Goal: Check status: Check status

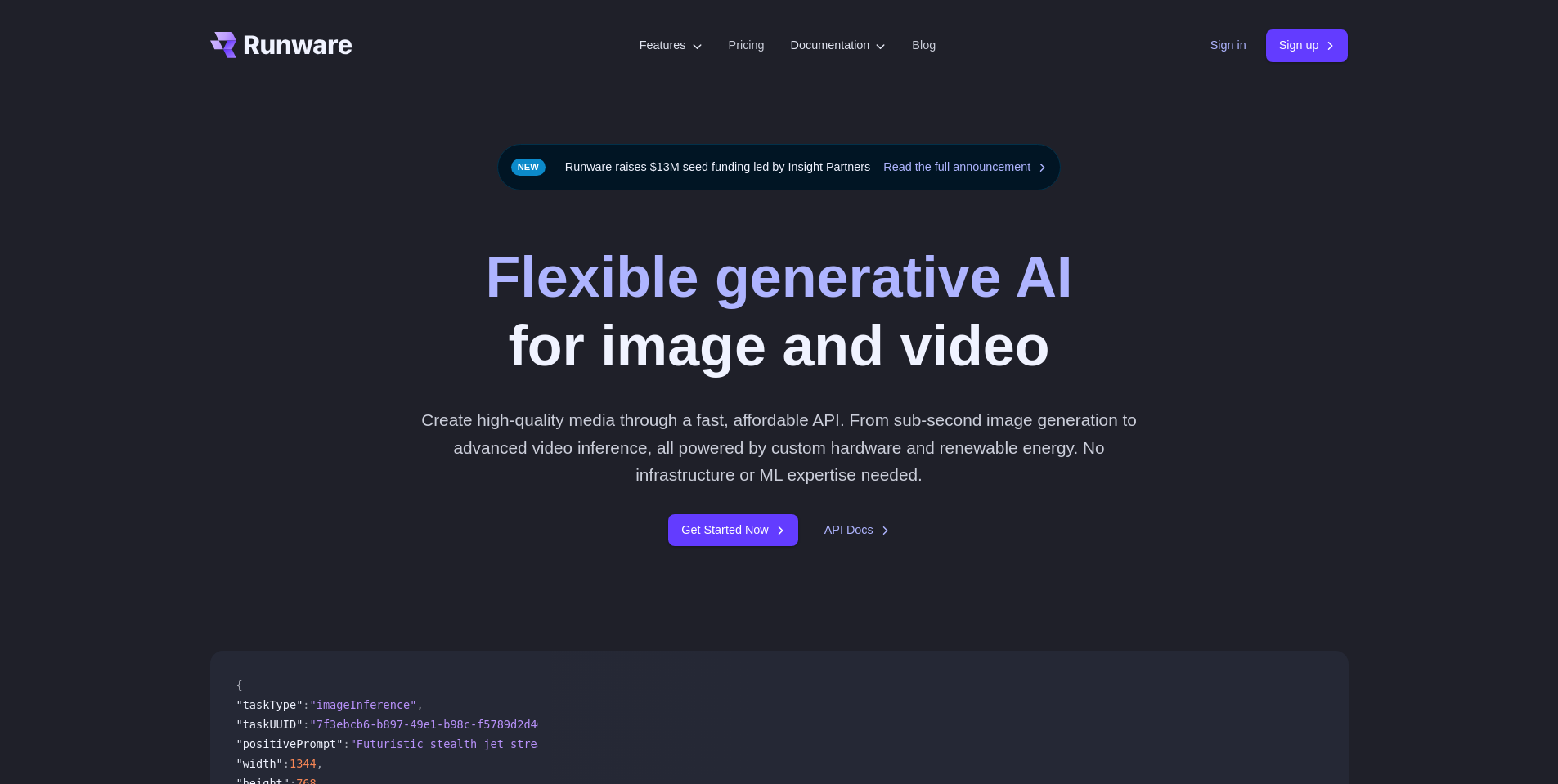
click at [1233, 45] on link "Sign in" at bounding box center [1228, 45] width 36 height 19
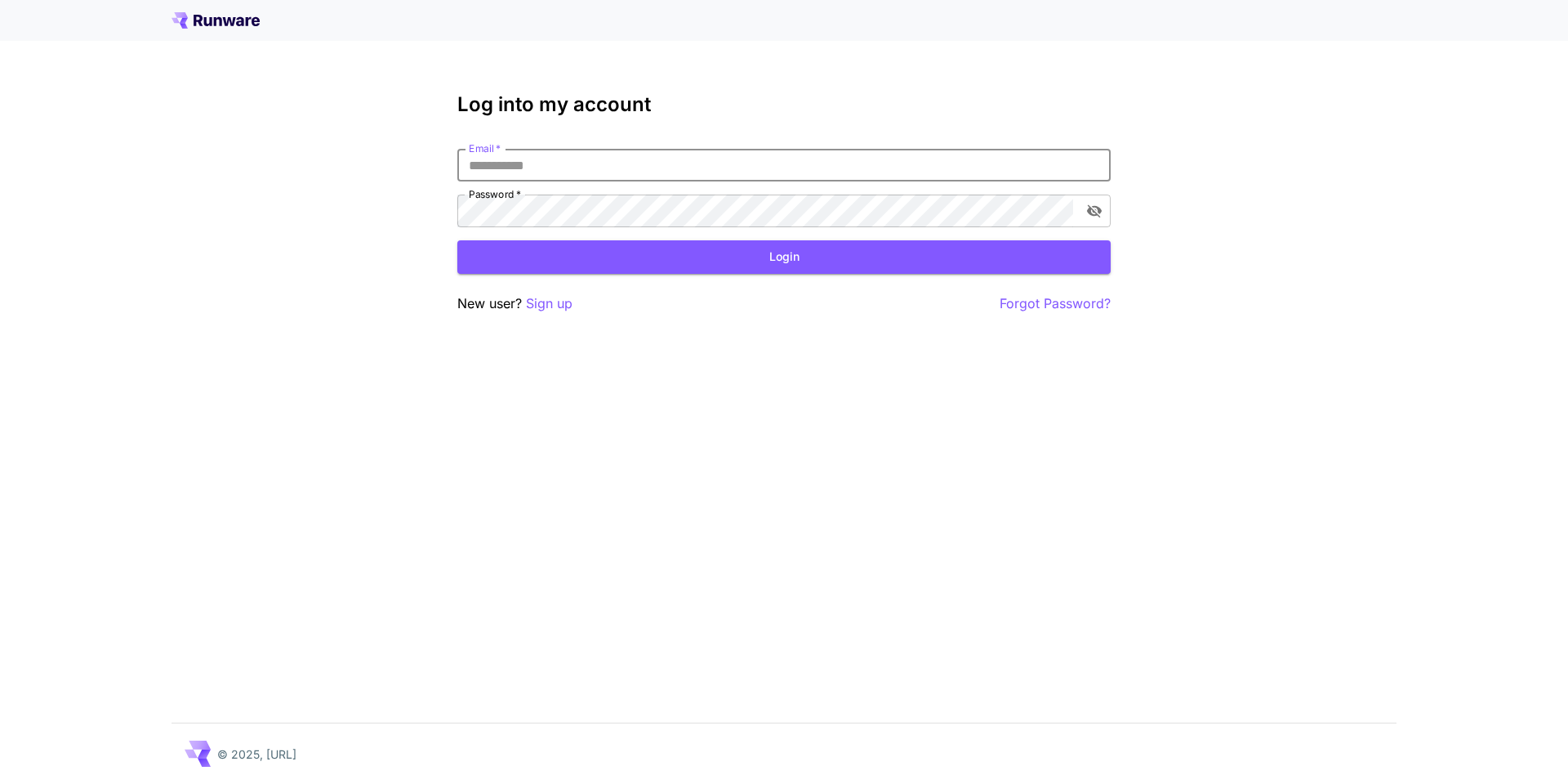
click at [855, 168] on input "Email   *" at bounding box center [784, 165] width 653 height 33
type input "**********"
click button "Login" at bounding box center [784, 257] width 653 height 34
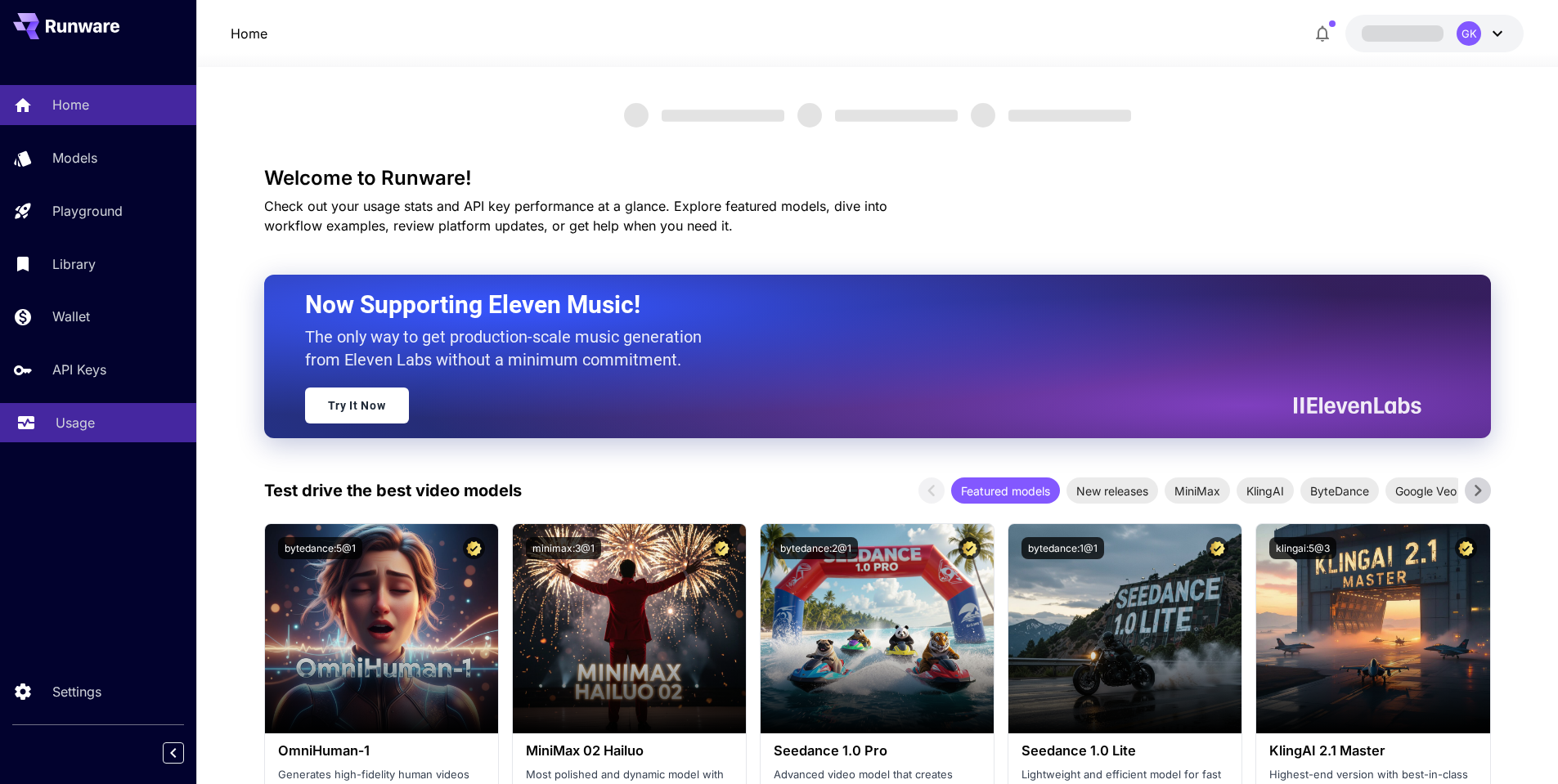
click at [62, 420] on p "Usage" at bounding box center [75, 422] width 39 height 19
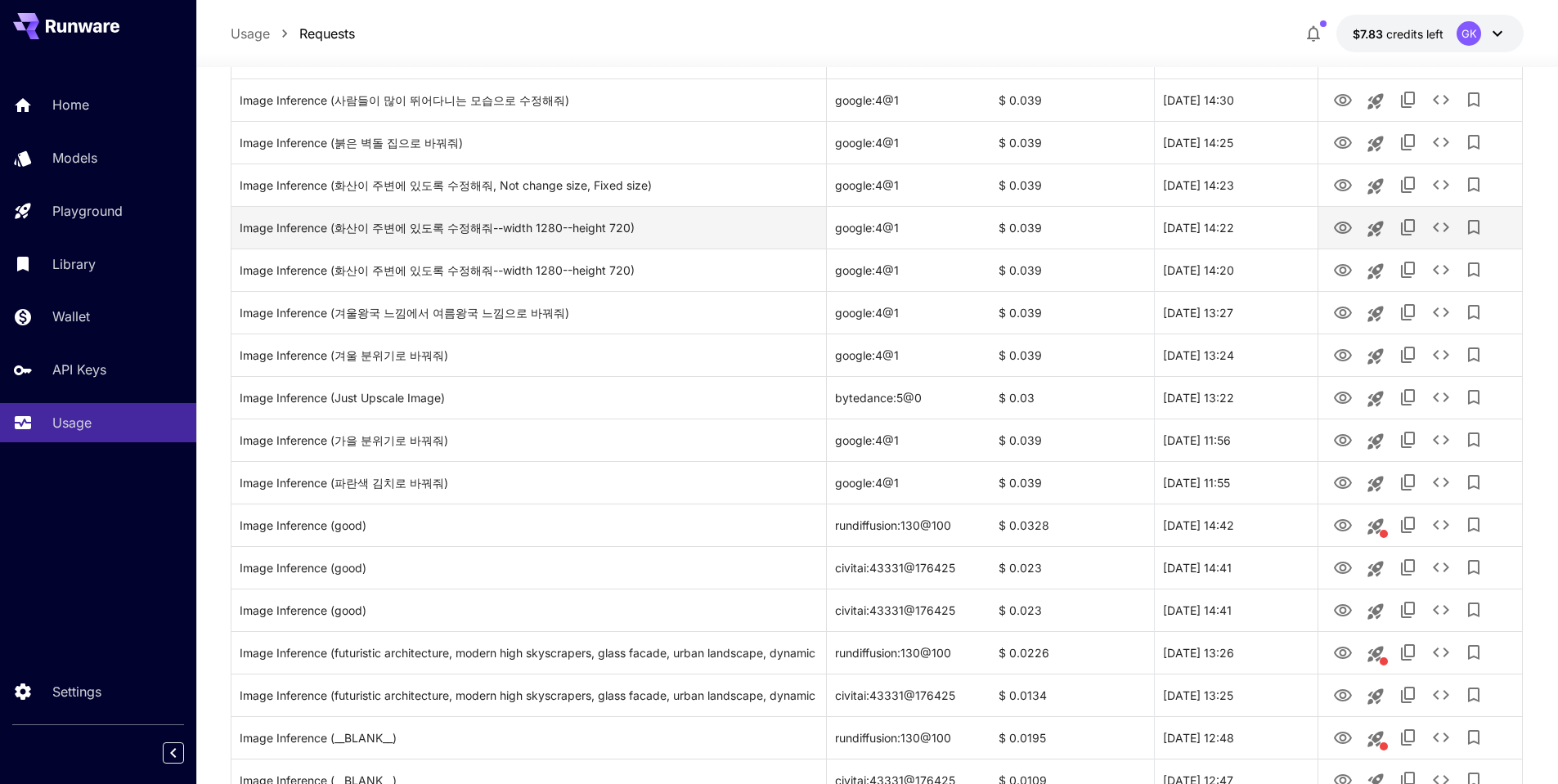
scroll to position [572, 0]
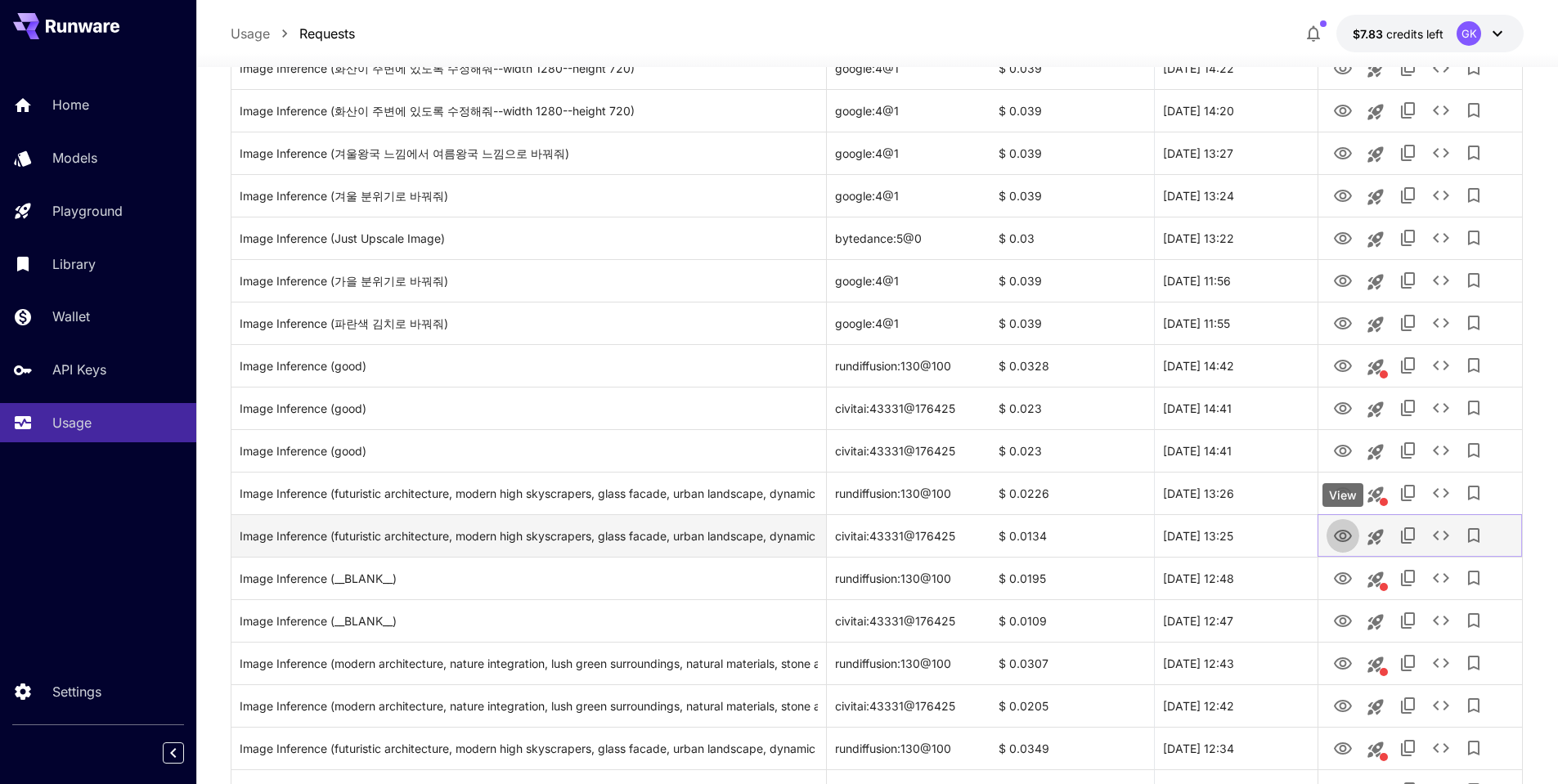
click at [1349, 545] on icon "View" at bounding box center [1343, 536] width 19 height 19
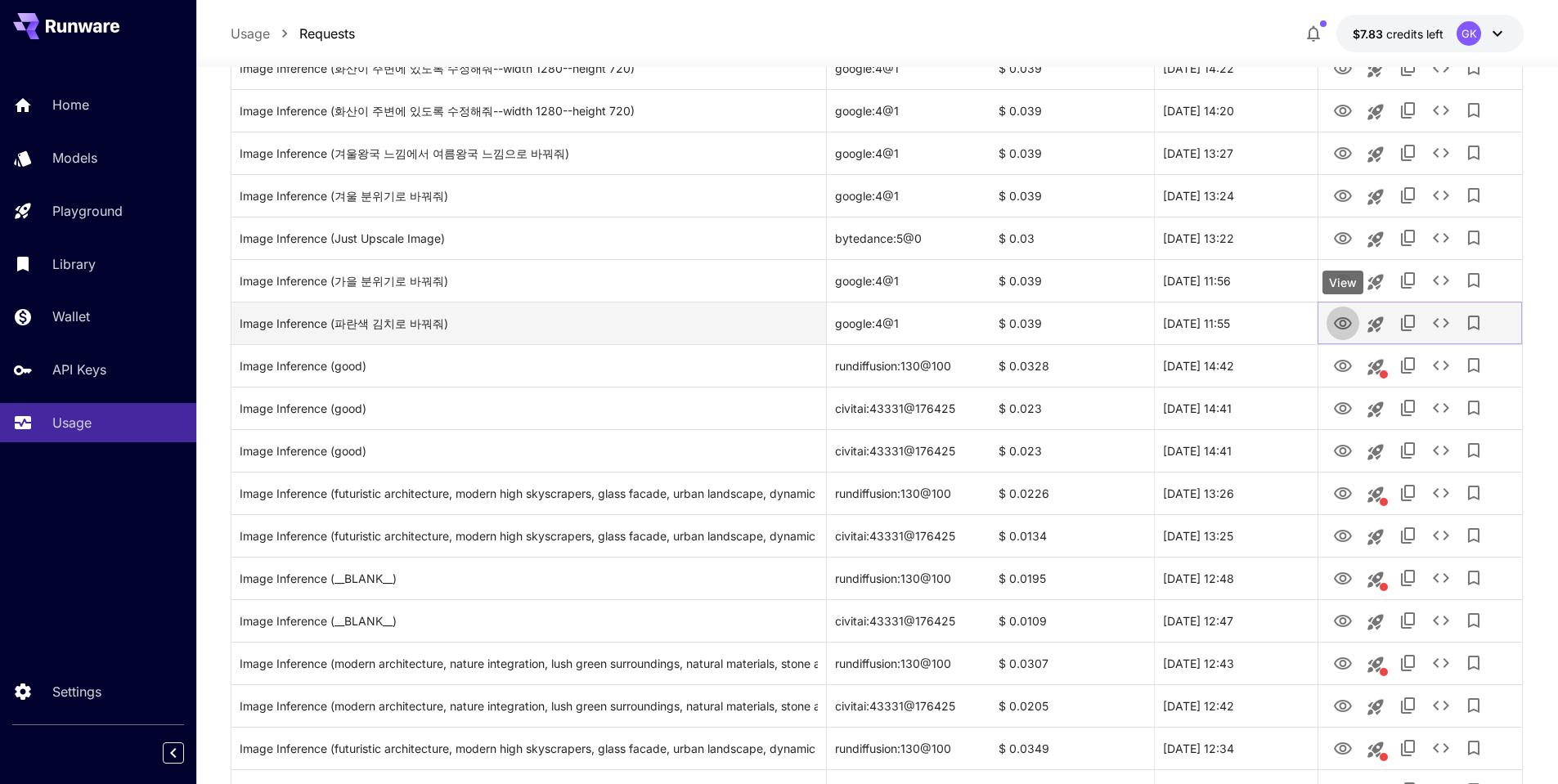
click at [1337, 323] on icon "View" at bounding box center [1343, 324] width 19 height 19
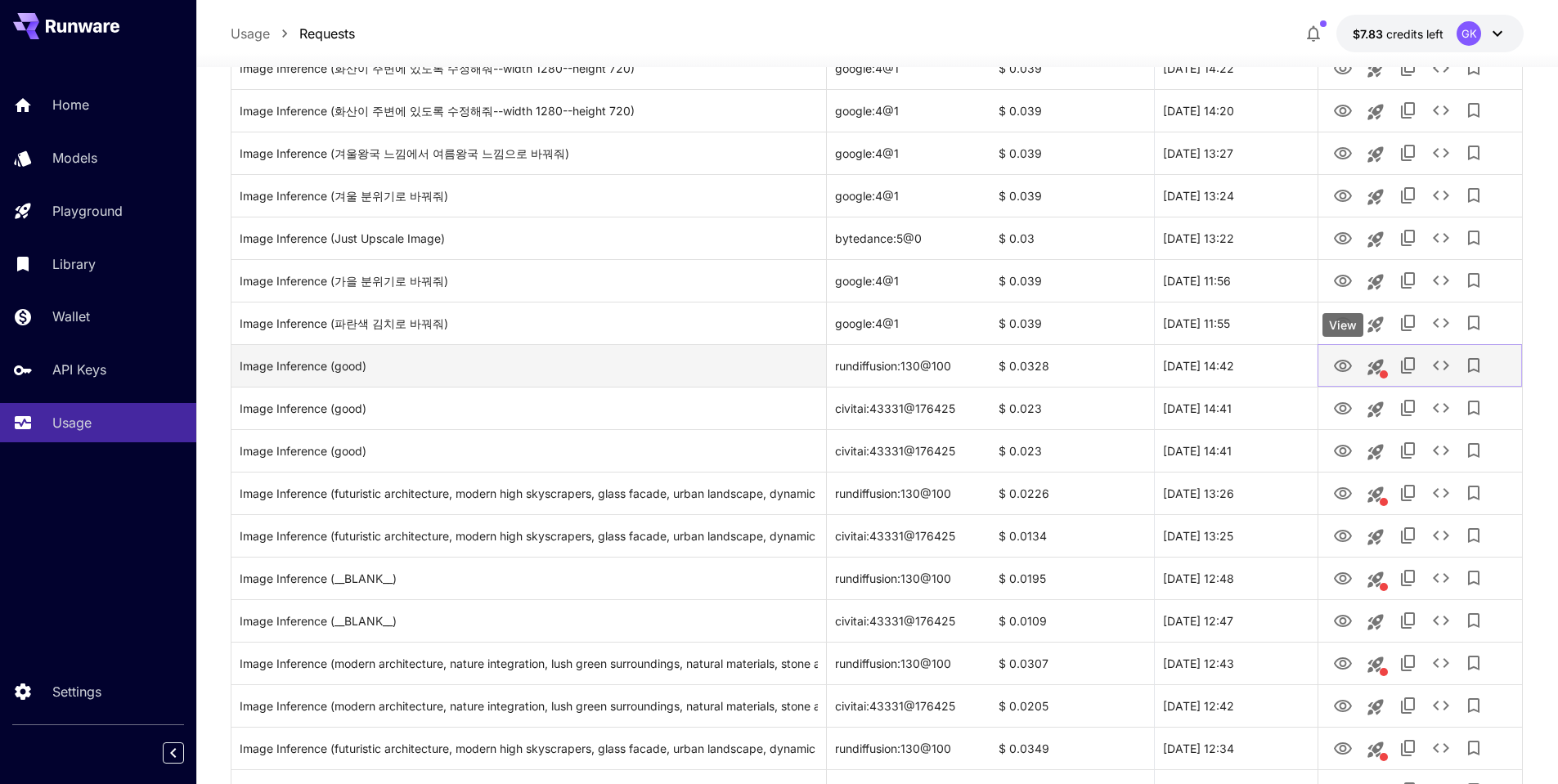
click at [1346, 355] on link "View" at bounding box center [1343, 364] width 19 height 20
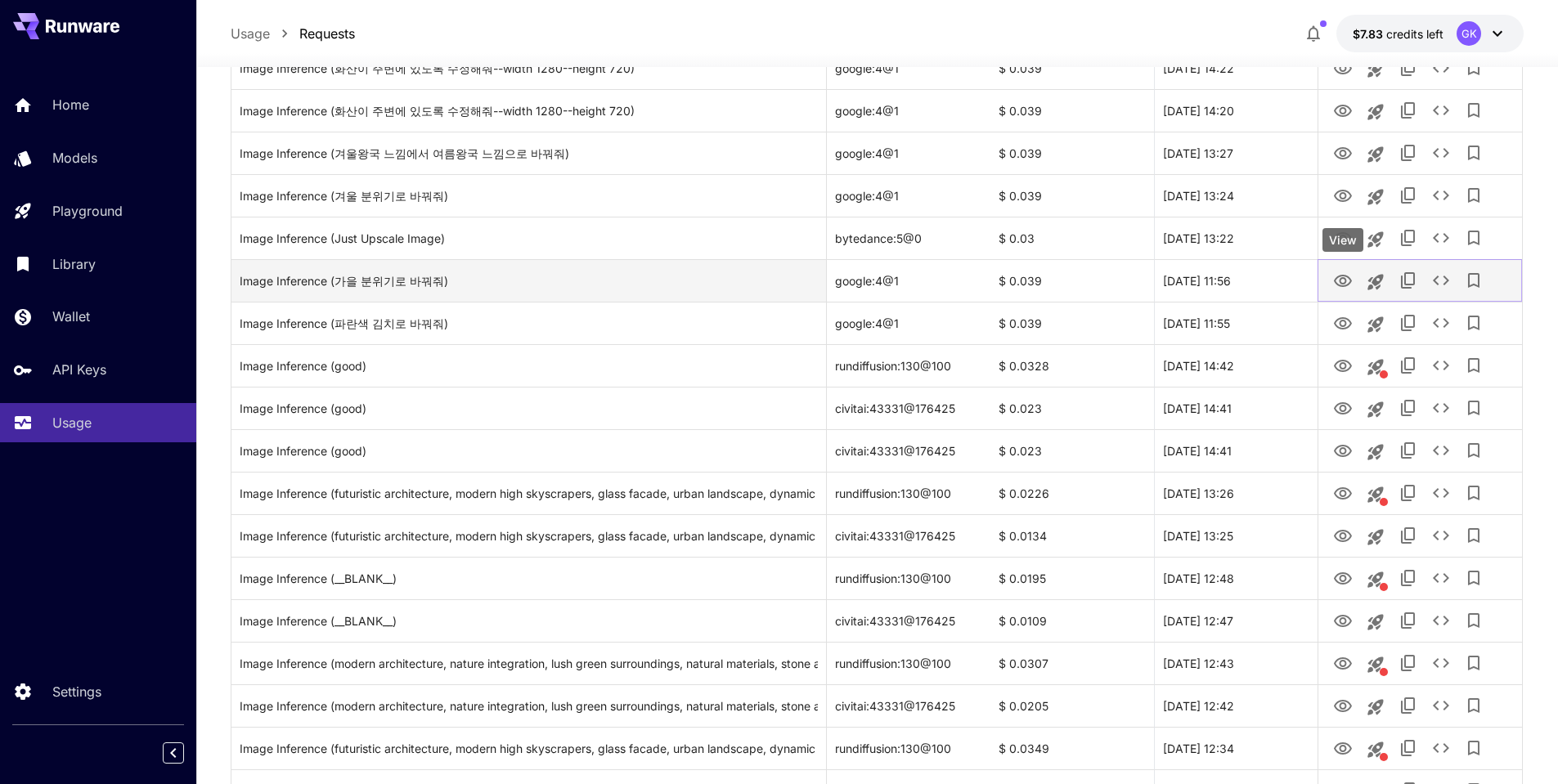
click at [1339, 280] on icon "View" at bounding box center [1343, 280] width 18 height 12
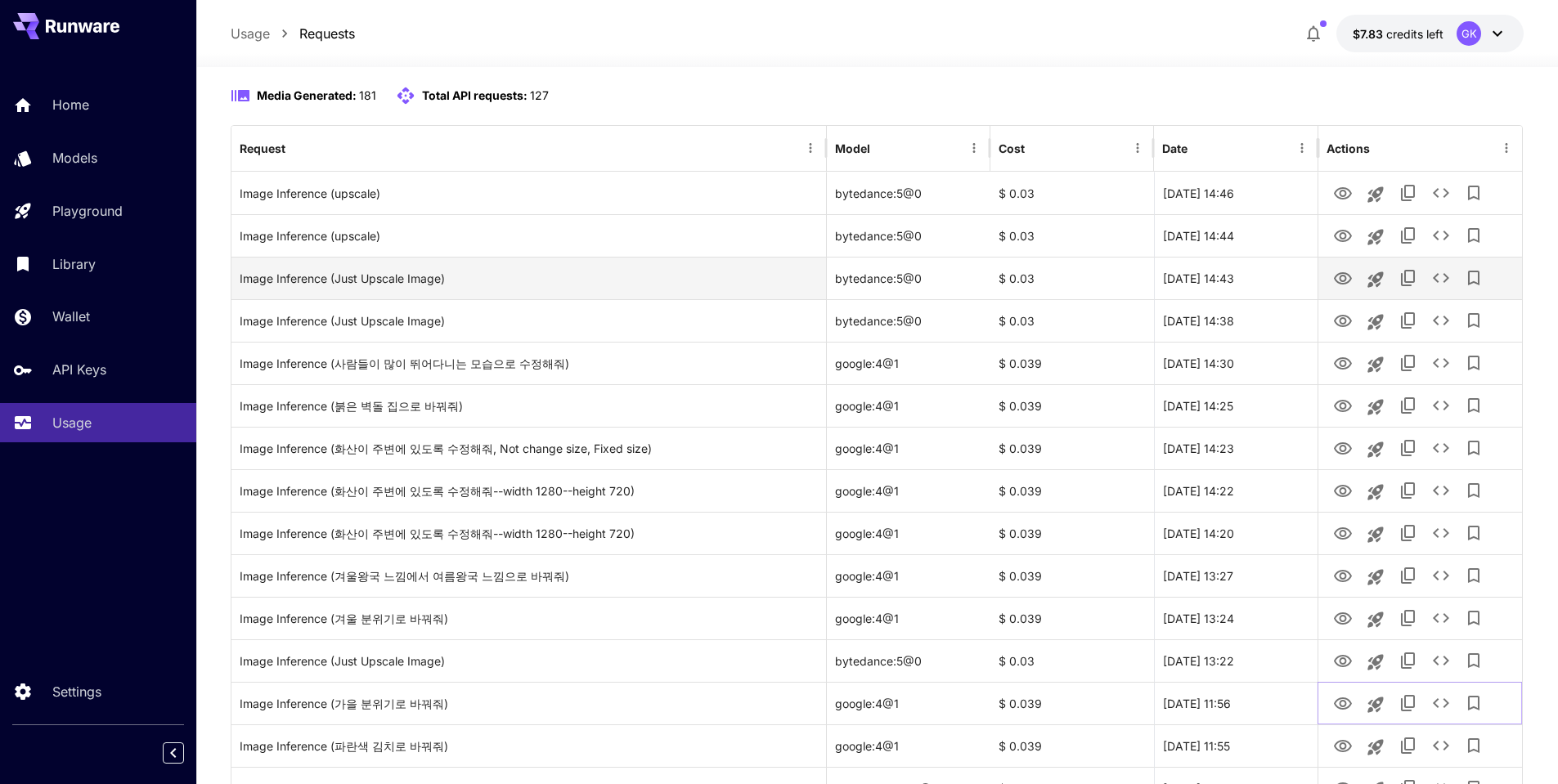
scroll to position [0, 0]
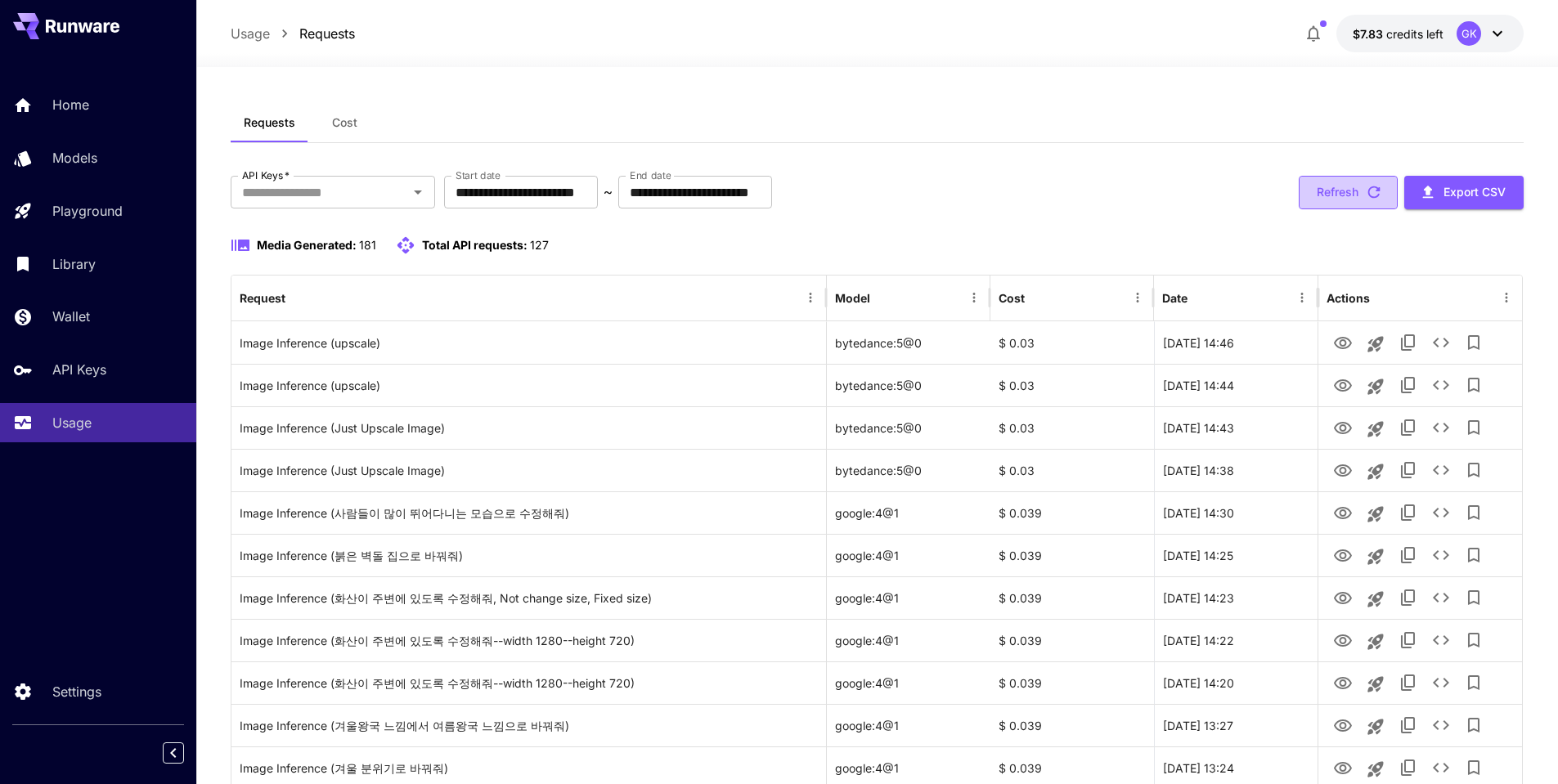
click at [1366, 186] on icon "button" at bounding box center [1374, 192] width 18 height 18
